Goal: Consume media (video, audio): Consume media (video, audio)

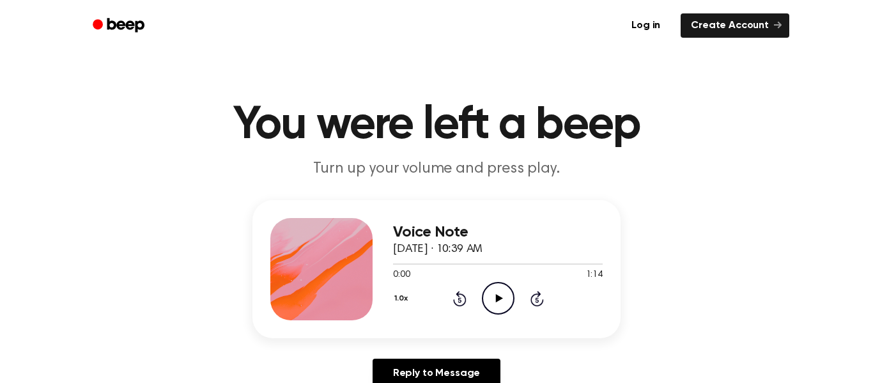
click at [498, 293] on icon "Play Audio" at bounding box center [498, 298] width 33 height 33
click at [495, 294] on icon "Pause Audio" at bounding box center [498, 298] width 33 height 33
click at [491, 291] on icon "Play Audio" at bounding box center [498, 298] width 33 height 33
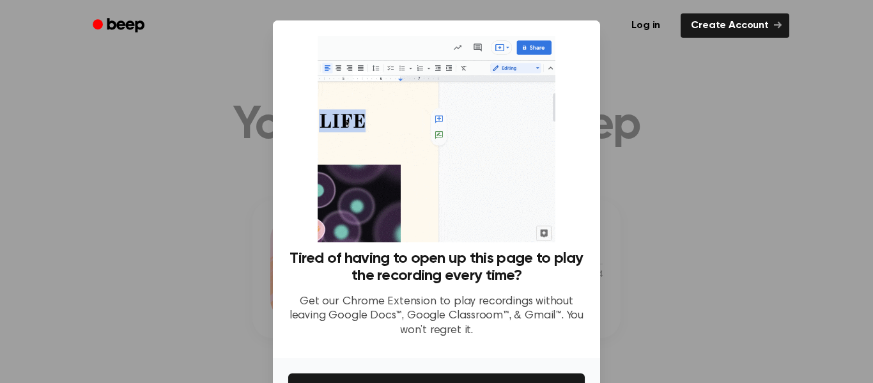
click at [671, 149] on div at bounding box center [436, 191] width 873 height 383
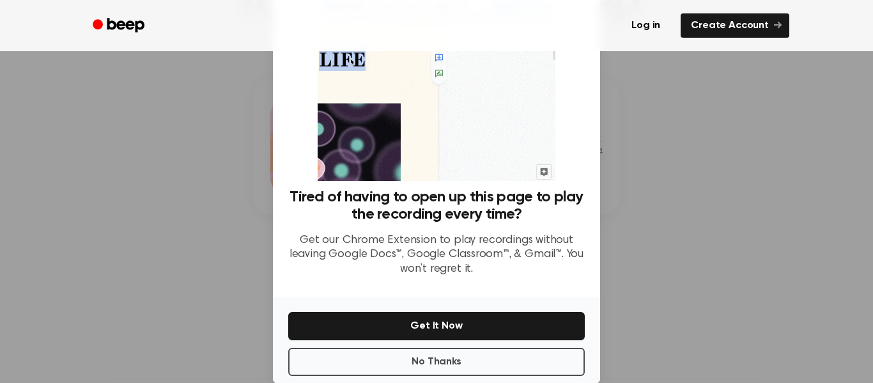
scroll to position [82, 0]
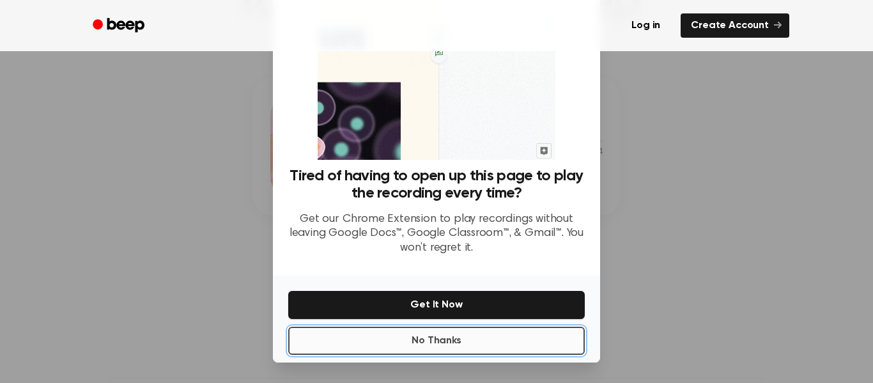
click at [478, 342] on button "No Thanks" at bounding box center [436, 340] width 296 height 28
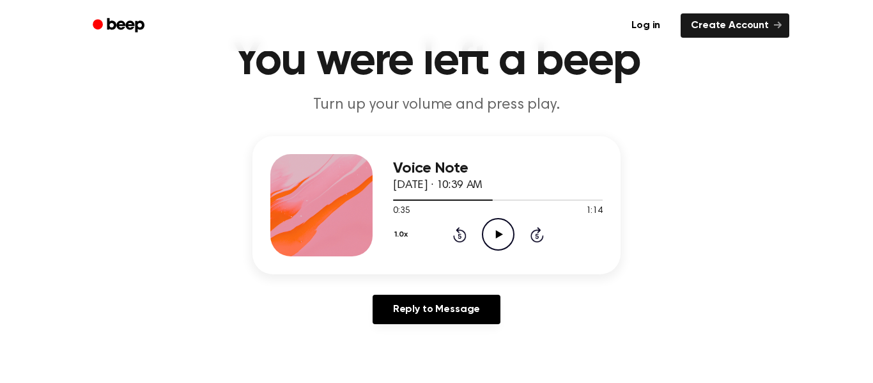
scroll to position [63, 0]
click at [492, 235] on icon "Play Audio" at bounding box center [498, 234] width 33 height 33
click at [496, 236] on icon at bounding box center [498, 235] width 7 height 8
click at [470, 195] on div at bounding box center [498, 200] width 210 height 10
click at [493, 231] on icon "Play Audio" at bounding box center [498, 234] width 33 height 33
